Goal: Navigation & Orientation: Understand site structure

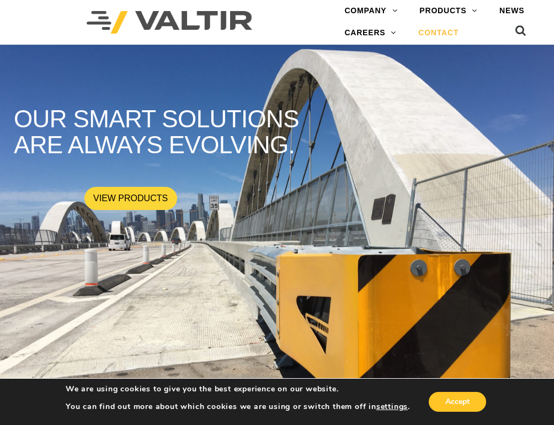
click at [428, 36] on link "CONTACT" at bounding box center [438, 33] width 62 height 22
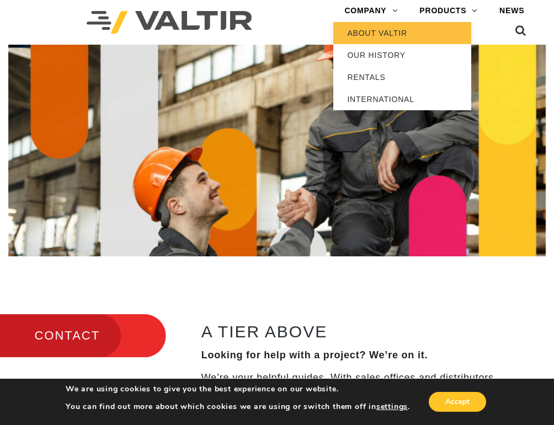
click at [384, 35] on link "ABOUT VALTIR" at bounding box center [402, 33] width 138 height 22
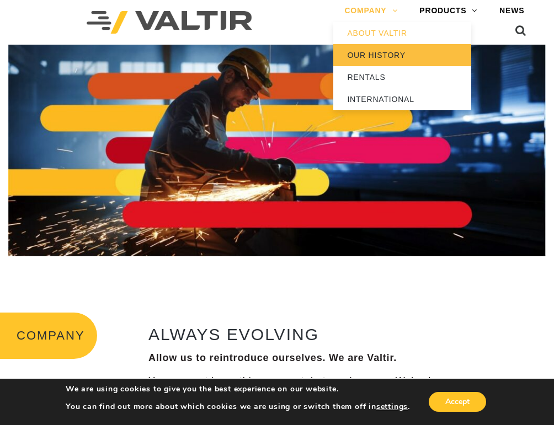
click at [381, 56] on link "OUR HISTORY" at bounding box center [402, 55] width 138 height 22
